Goal: Task Accomplishment & Management: Use online tool/utility

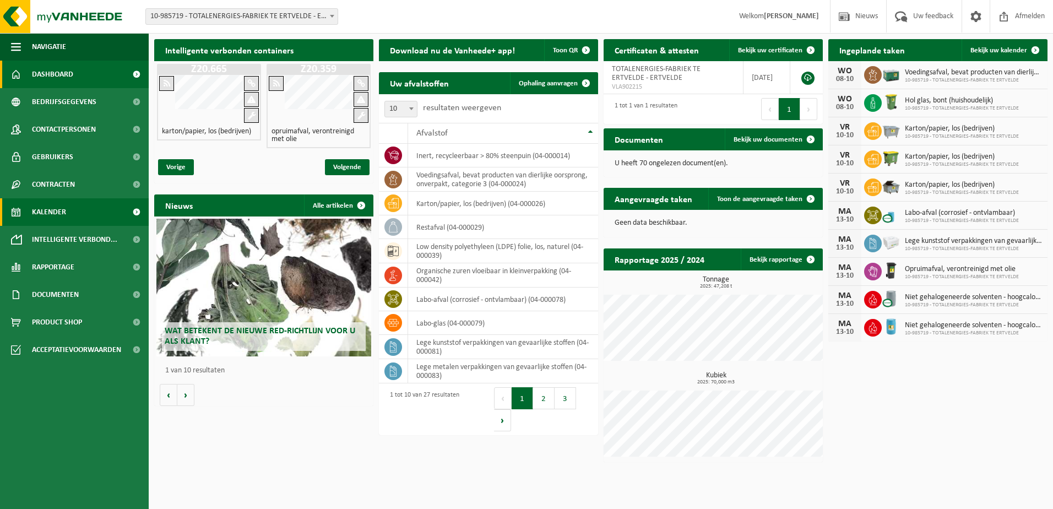
click at [54, 211] on span "Kalender" at bounding box center [49, 212] width 34 height 28
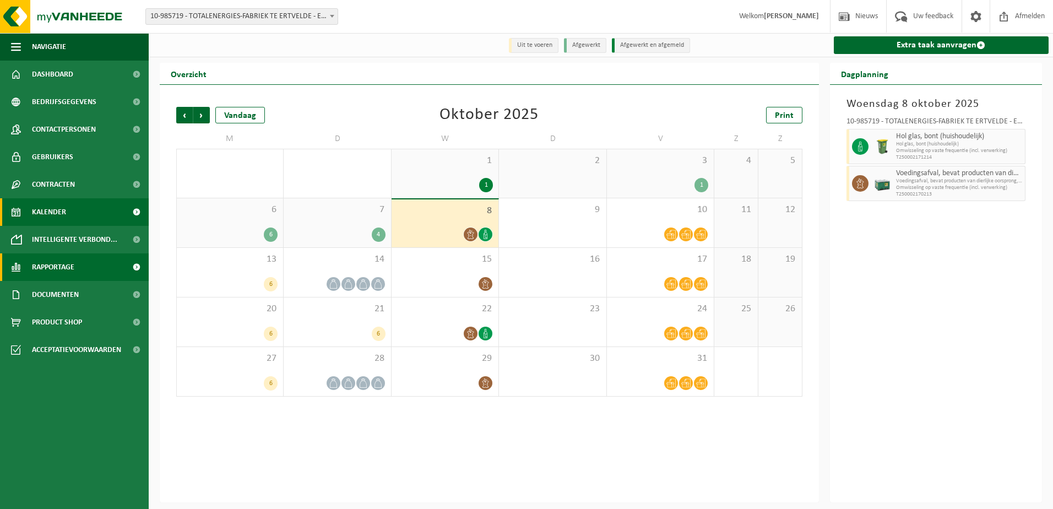
click at [65, 266] on span "Rapportage" at bounding box center [53, 267] width 42 height 28
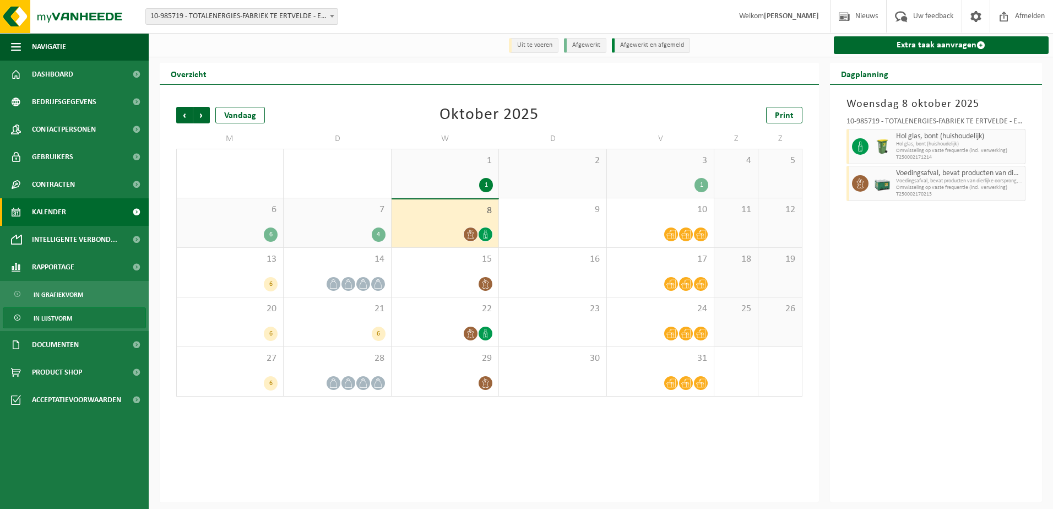
click at [62, 316] on span "In lijstvorm" at bounding box center [53, 318] width 39 height 21
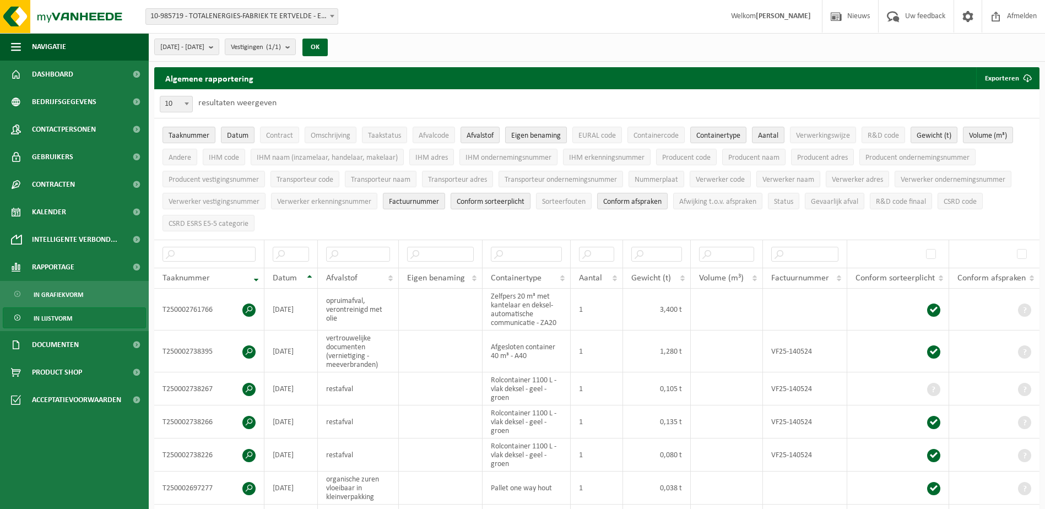
click at [529, 137] on span "Eigen benaming" at bounding box center [536, 136] width 50 height 8
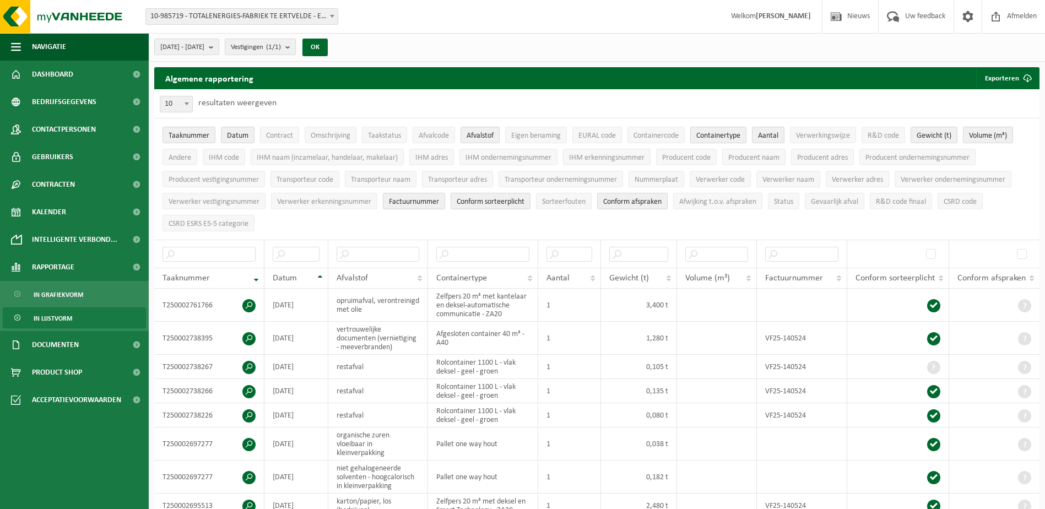
click at [723, 136] on span "Containertype" at bounding box center [718, 136] width 44 height 8
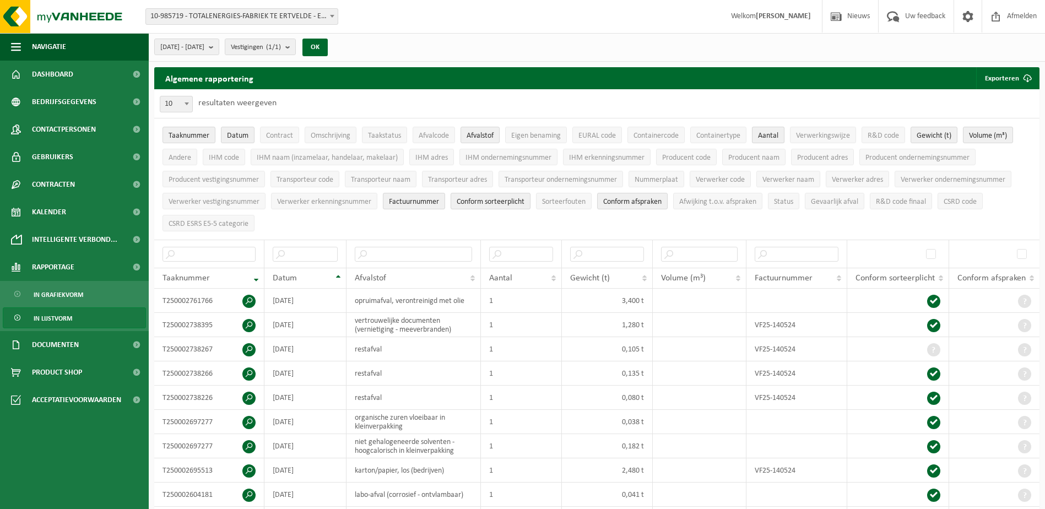
click at [777, 133] on span "Aantal" at bounding box center [768, 136] width 20 height 8
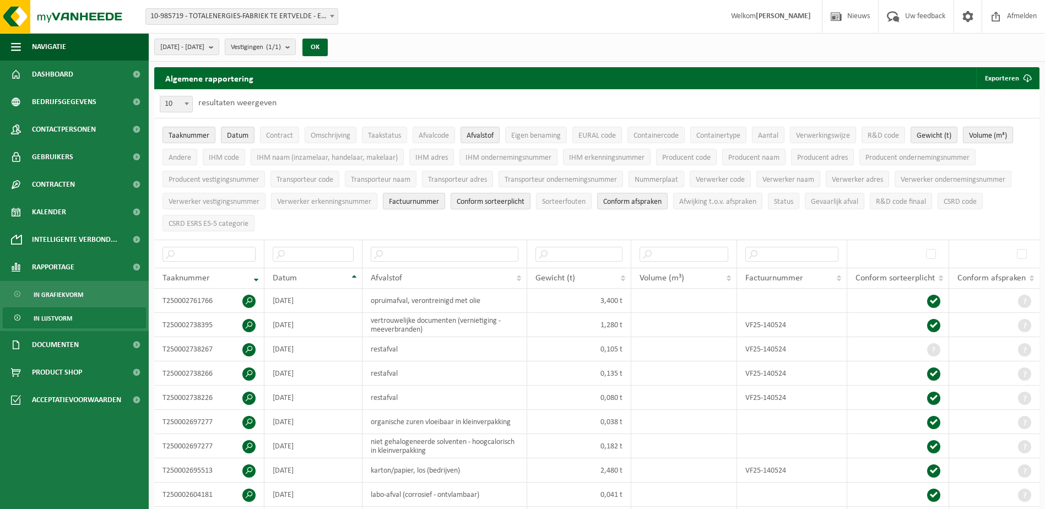
click at [988, 135] on span "Volume (m³)" at bounding box center [988, 136] width 38 height 8
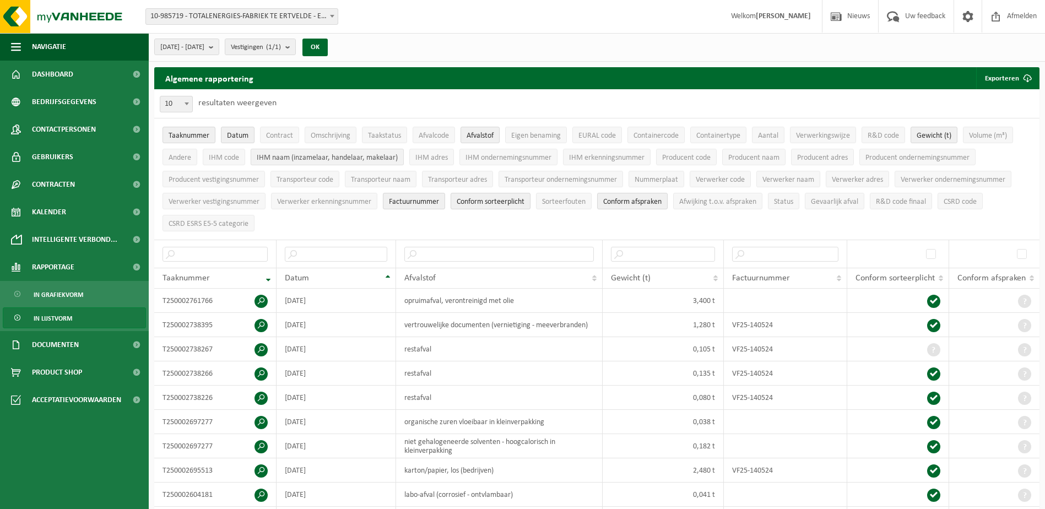
click at [339, 157] on span "IHM naam (inzamelaar, handelaar, makelaar)" at bounding box center [327, 158] width 141 height 8
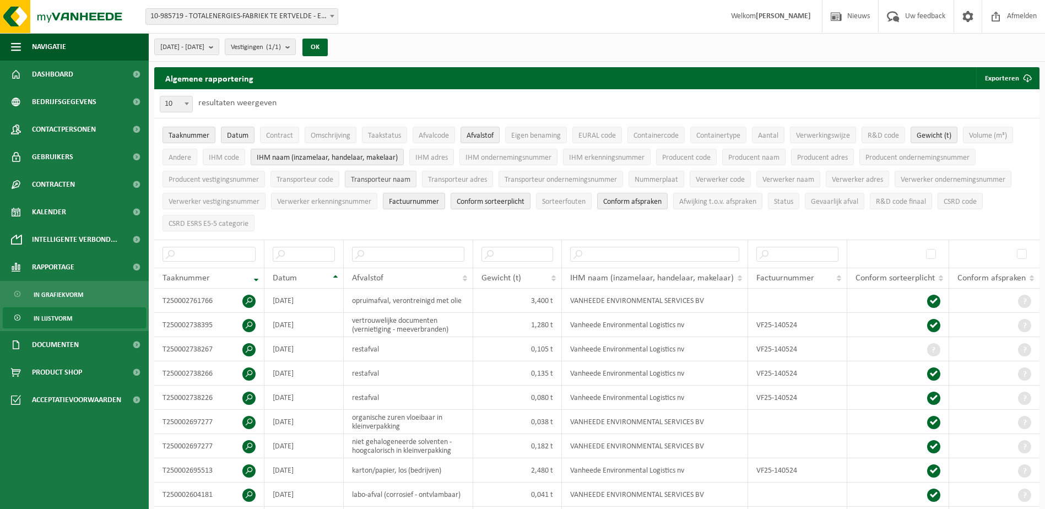
click at [372, 179] on span "Transporteur naam" at bounding box center [381, 180] width 60 height 8
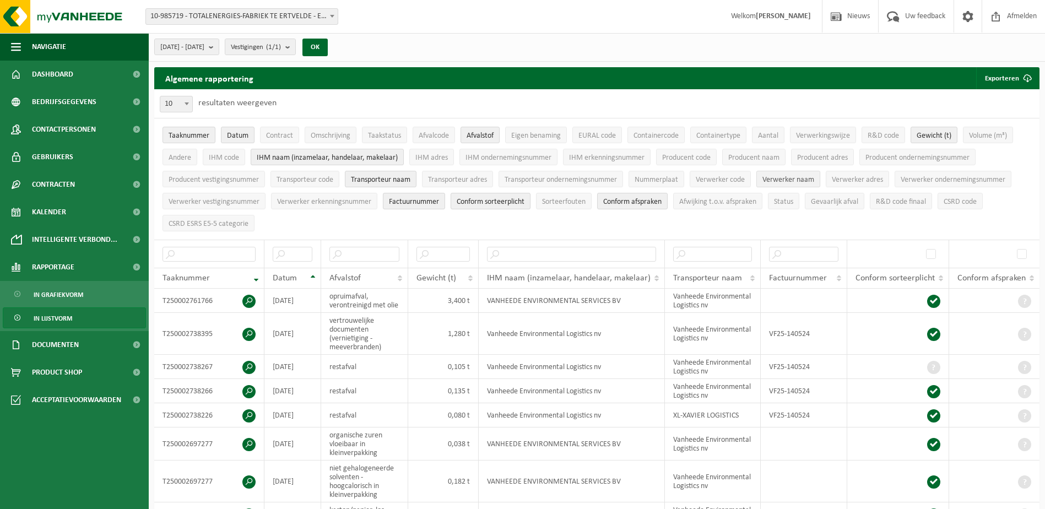
click at [790, 178] on span "Verwerker naam" at bounding box center [789, 180] width 52 height 8
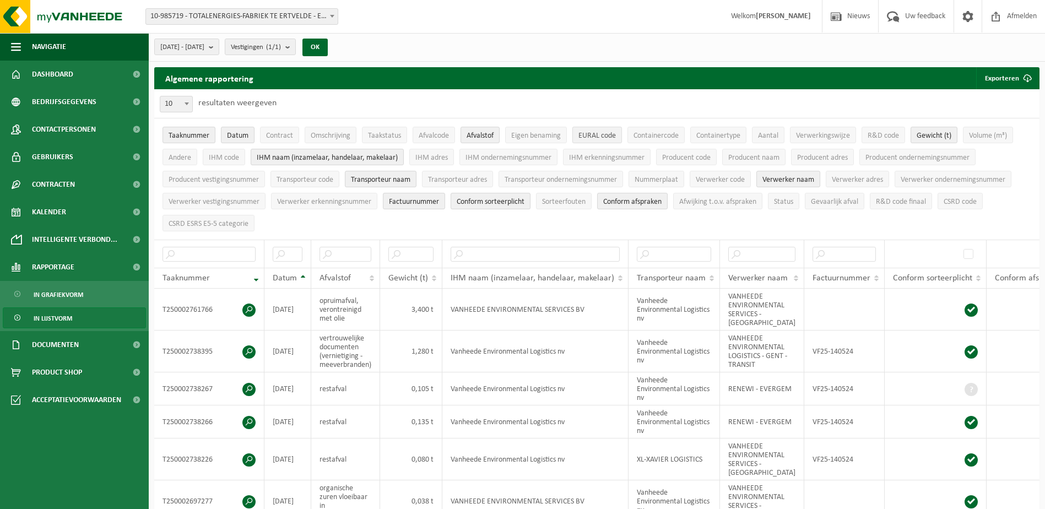
click at [598, 139] on span "EURAL code" at bounding box center [597, 136] width 37 height 8
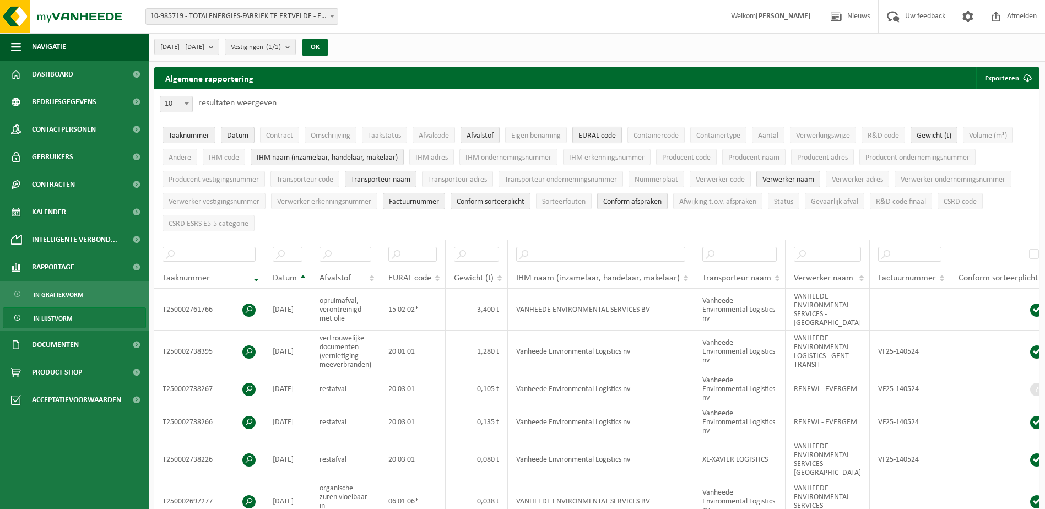
click at [597, 136] on span "EURAL code" at bounding box center [597, 136] width 37 height 8
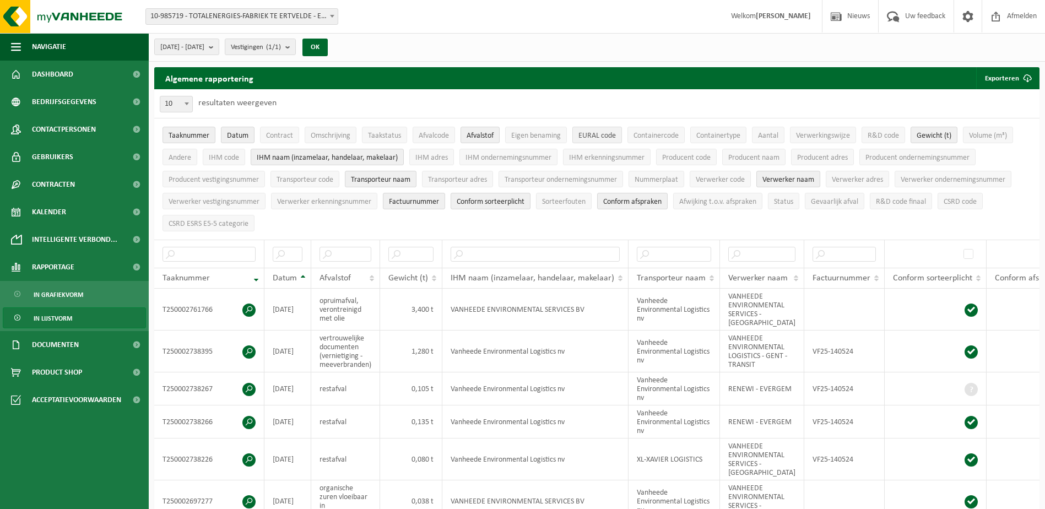
click at [598, 135] on span "EURAL code" at bounding box center [597, 136] width 37 height 8
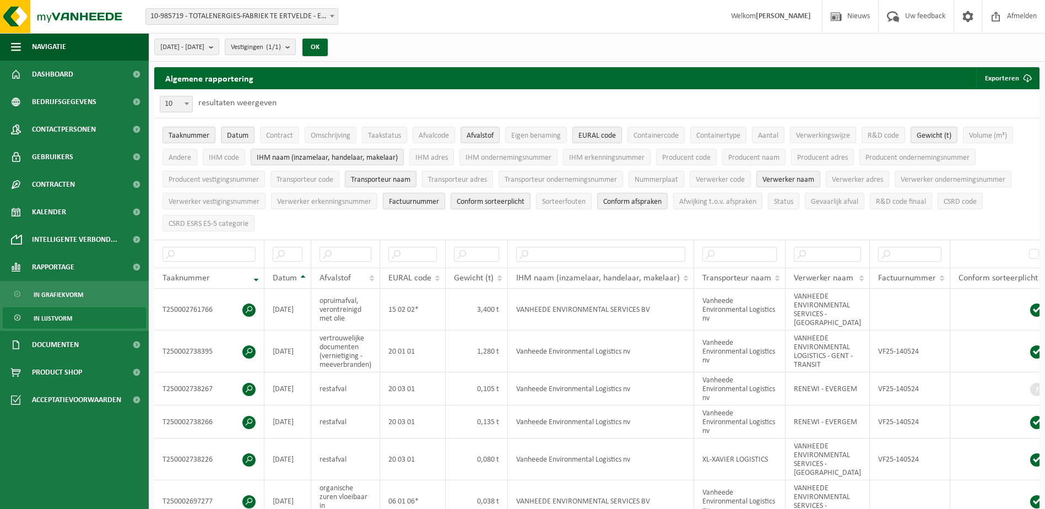
click at [427, 203] on span "Factuurnummer" at bounding box center [414, 202] width 50 height 8
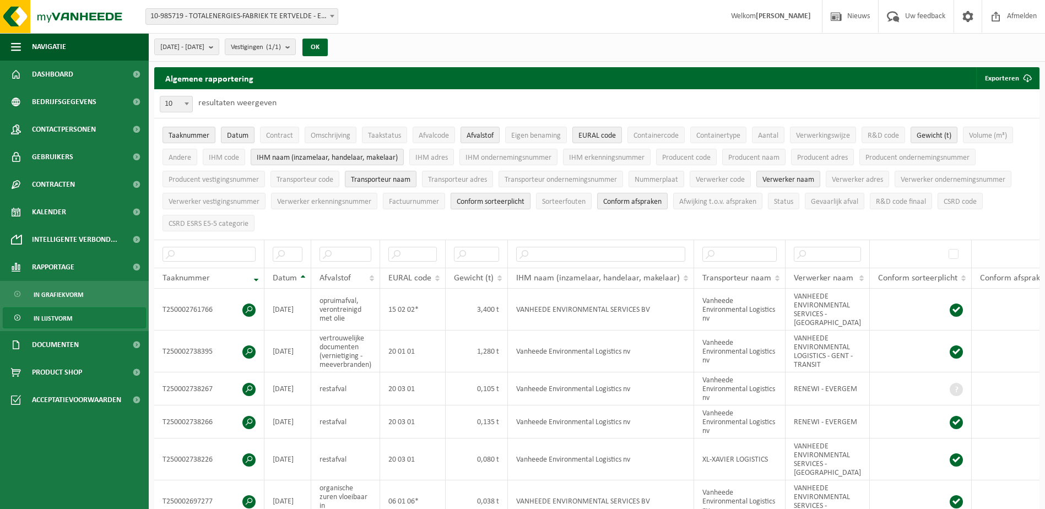
click at [488, 201] on span "Conform sorteerplicht" at bounding box center [491, 202] width 68 height 8
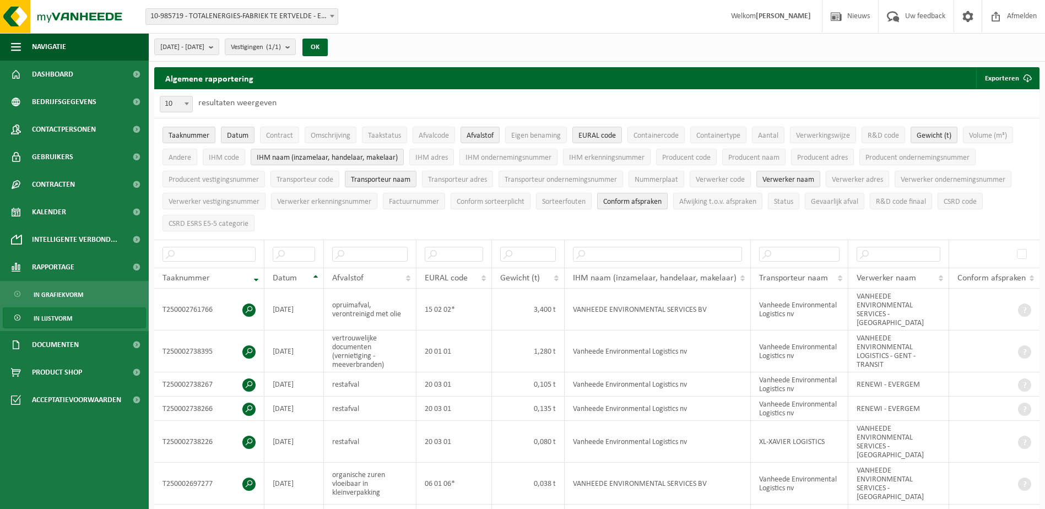
click at [629, 201] on span "Conform afspraken" at bounding box center [632, 202] width 58 height 8
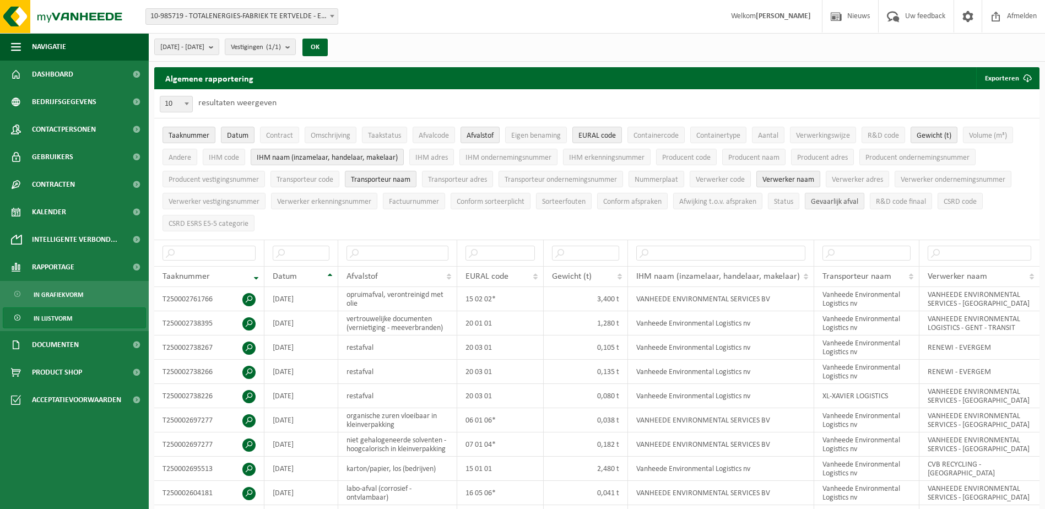
click at [834, 201] on span "Gevaarlijk afval" at bounding box center [834, 202] width 47 height 8
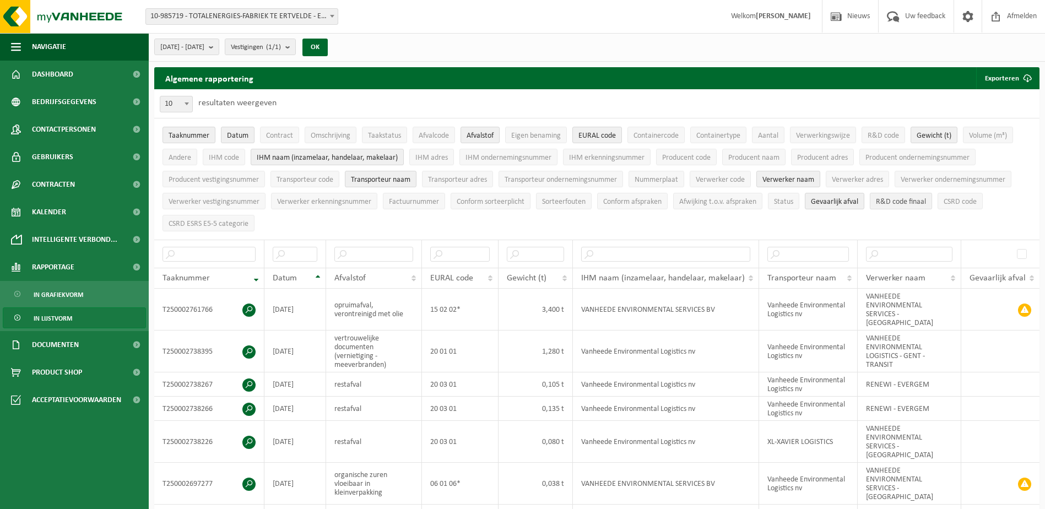
click at [901, 202] on span "R&D code finaal" at bounding box center [901, 202] width 50 height 8
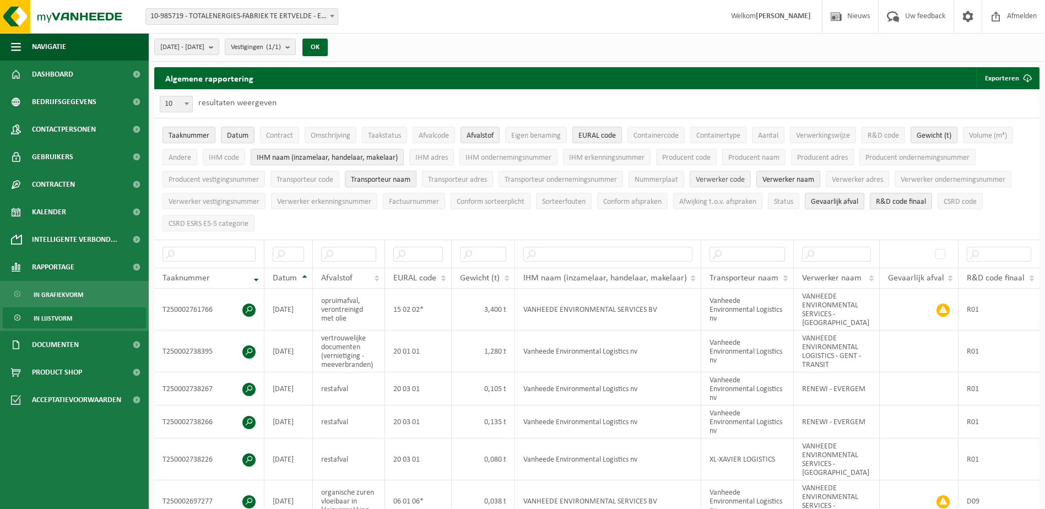
click at [733, 182] on span "Verwerker code" at bounding box center [720, 180] width 49 height 8
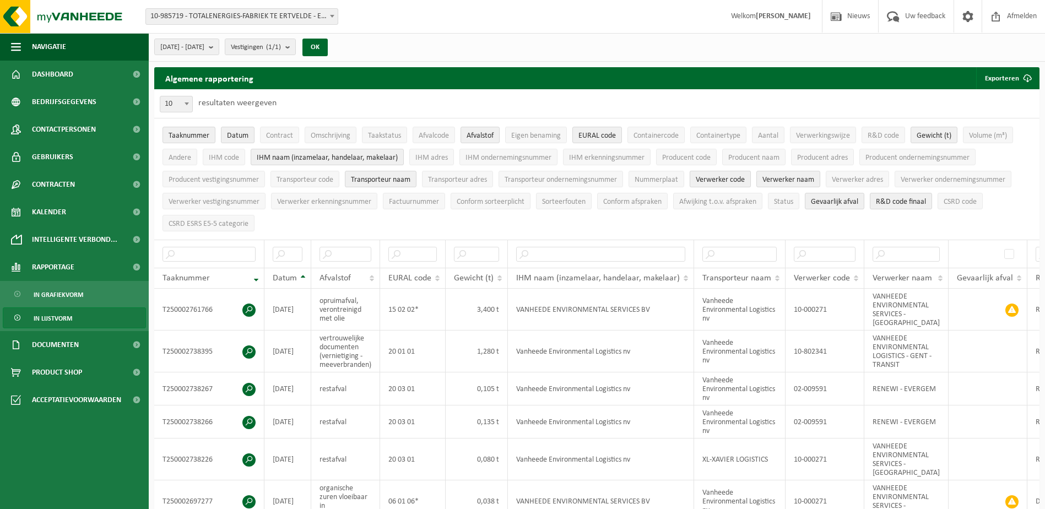
click at [733, 182] on span "Verwerker code" at bounding box center [720, 180] width 49 height 8
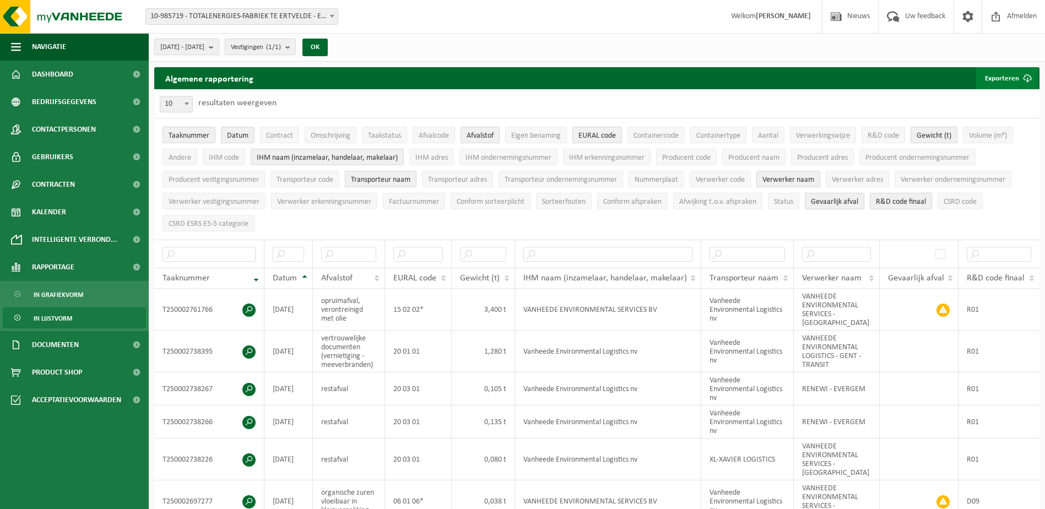
click at [1001, 80] on button "Exporteren" at bounding box center [1007, 78] width 62 height 22
click at [1002, 101] on link "Enkel mijn selectie" at bounding box center [988, 100] width 100 height 22
click at [184, 136] on span "Taaknummer" at bounding box center [189, 136] width 41 height 8
